Goal: Book appointment/travel/reservation

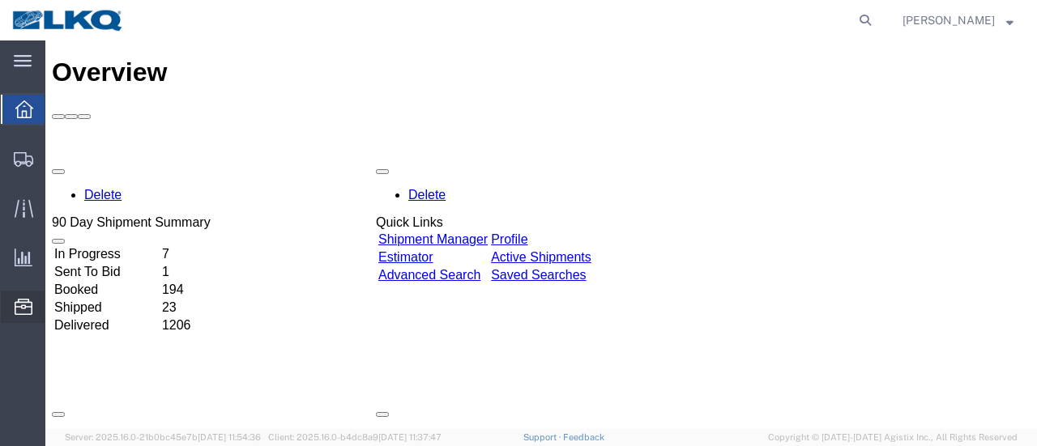
click at [0, 0] on span "Location Appointment" at bounding box center [0, 0] width 0 height 0
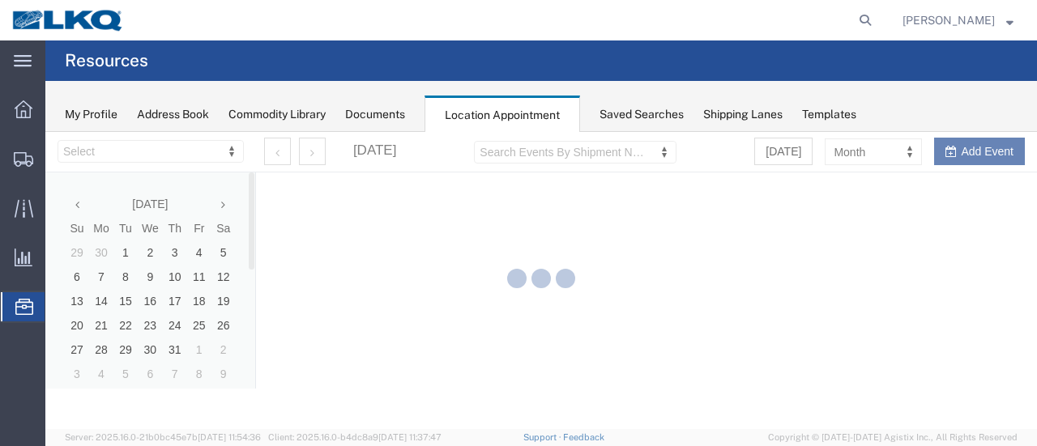
select select "28712"
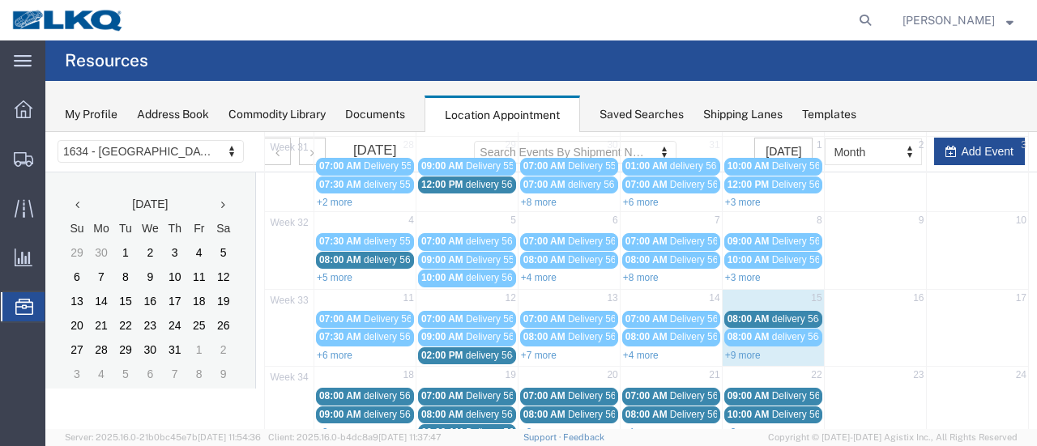
scroll to position [162, 0]
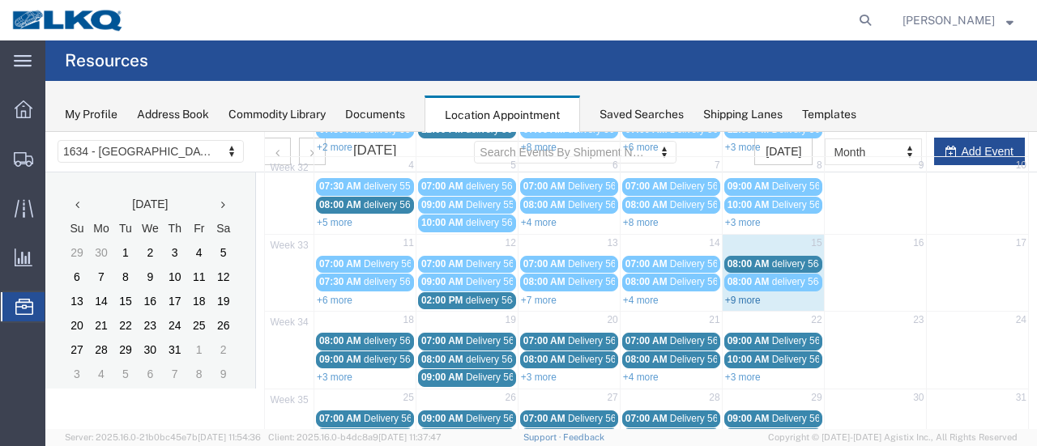
click at [748, 295] on link "+9 more" at bounding box center [743, 300] width 36 height 11
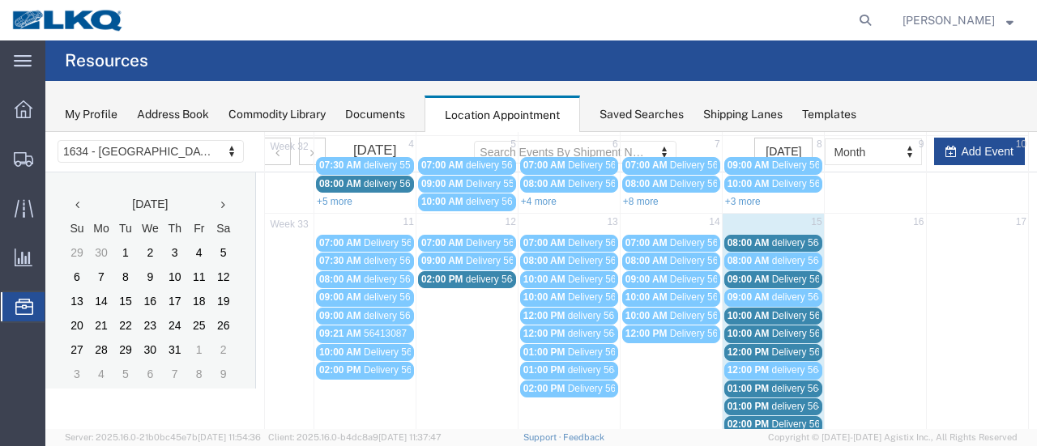
scroll to position [243, 0]
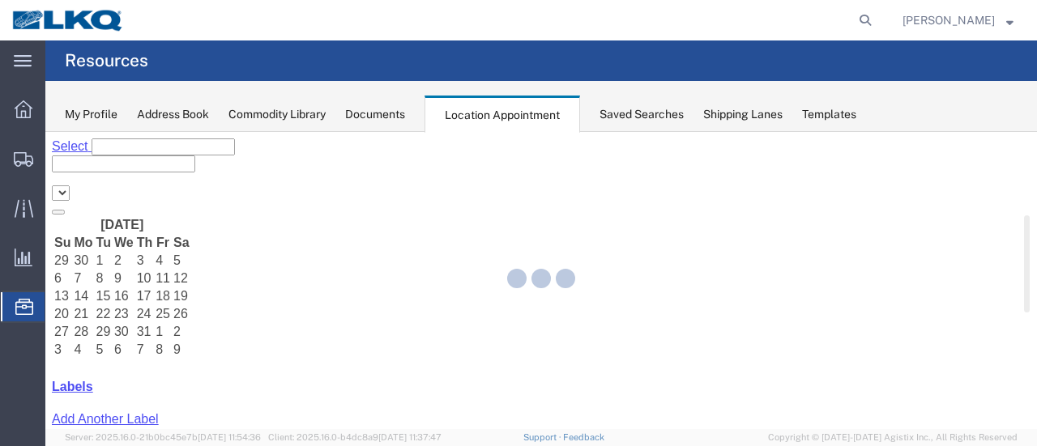
select select "28712"
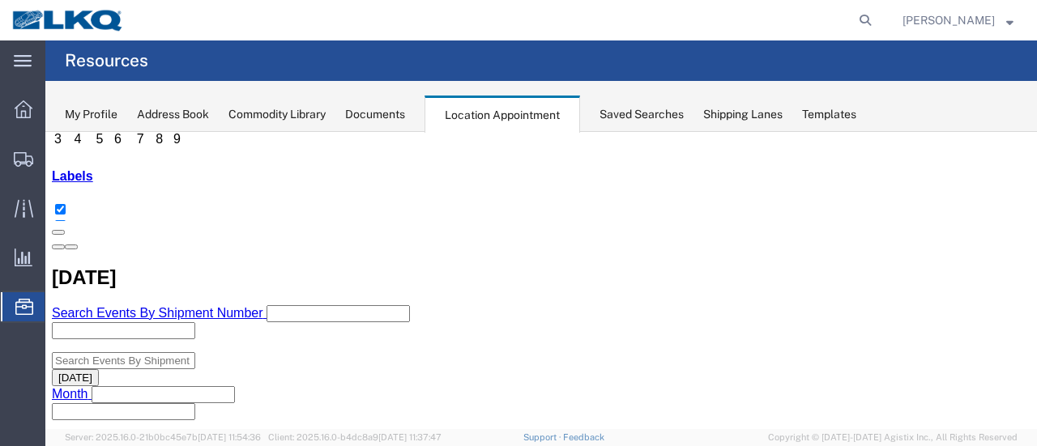
scroll to position [324, 0]
